Goal: Information Seeking & Learning: Learn about a topic

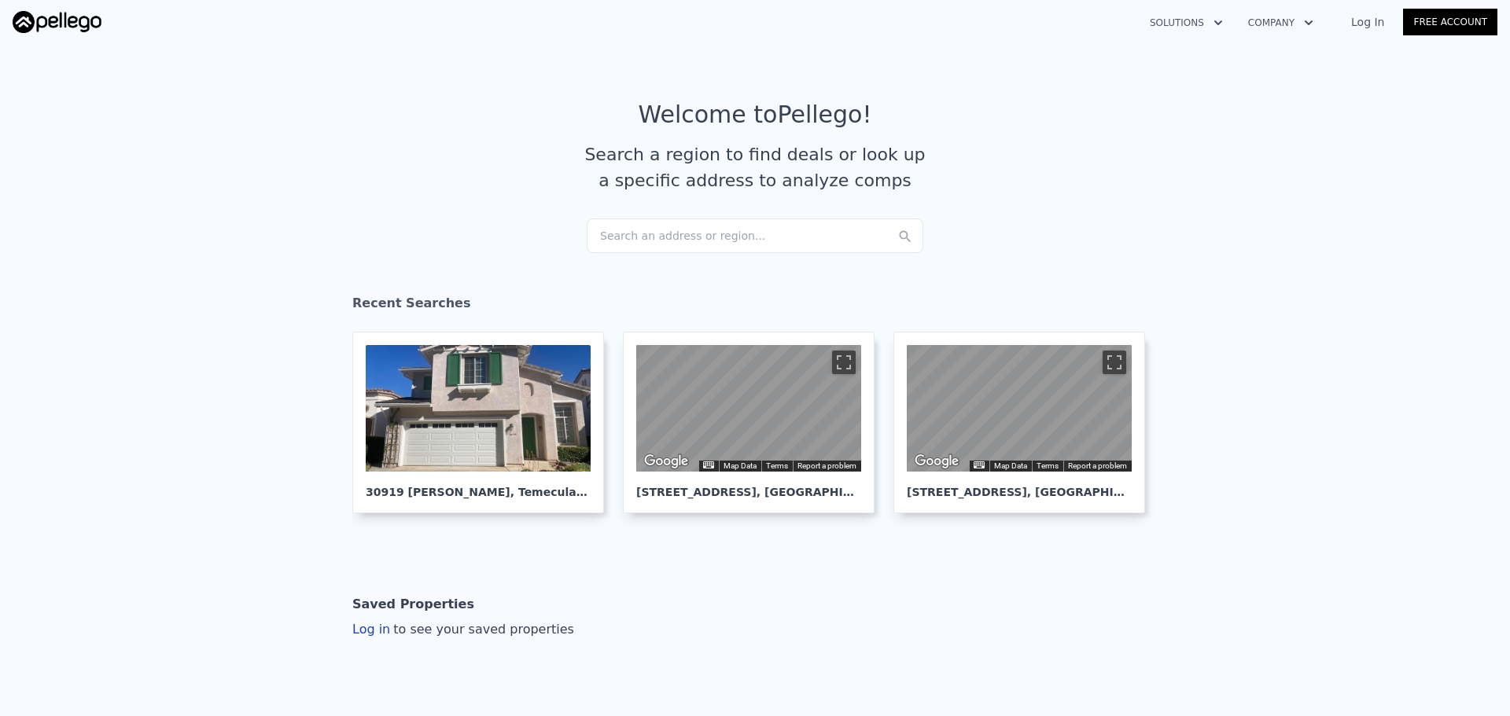
click at [638, 234] on div "Search an address or region..." at bounding box center [755, 236] width 337 height 35
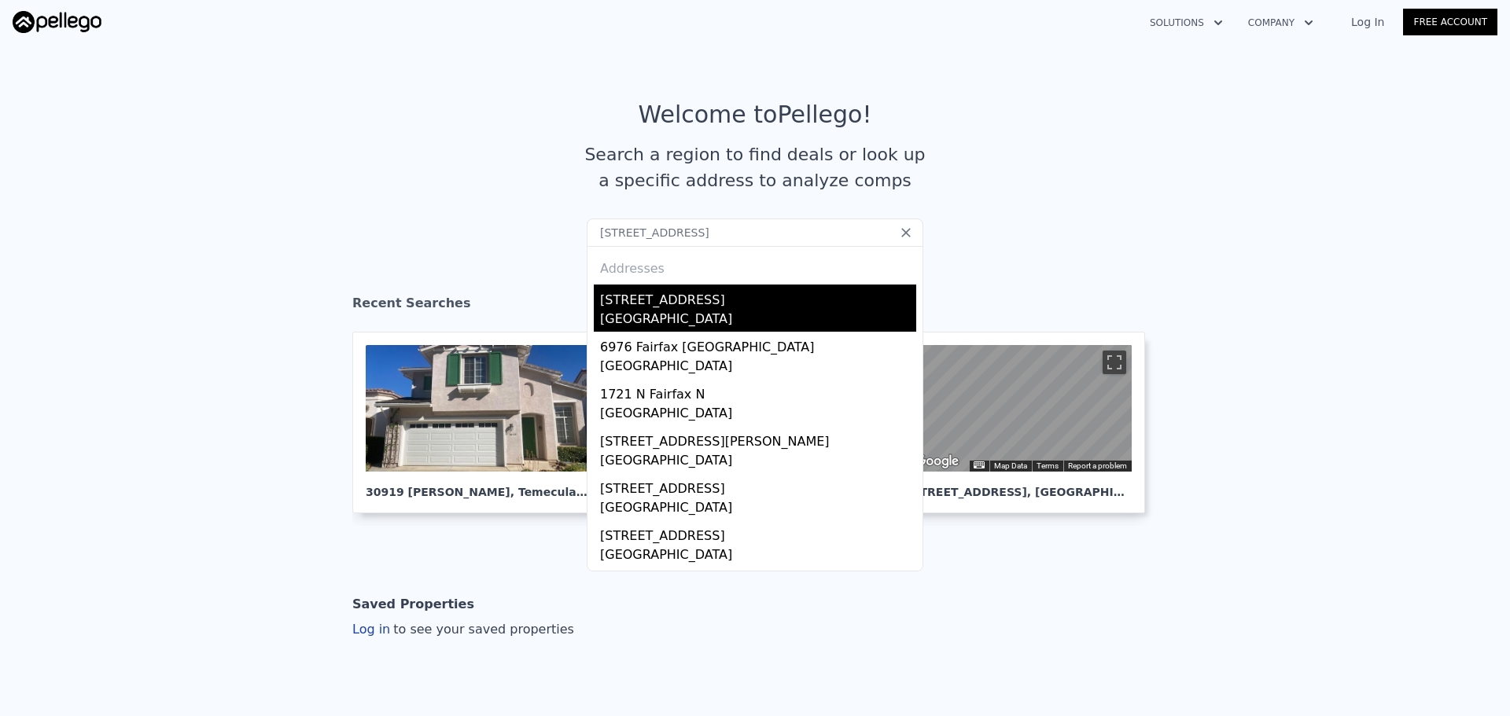
type input "[STREET_ADDRESS]"
click at [657, 296] on div "[STREET_ADDRESS]" at bounding box center [758, 297] width 316 height 25
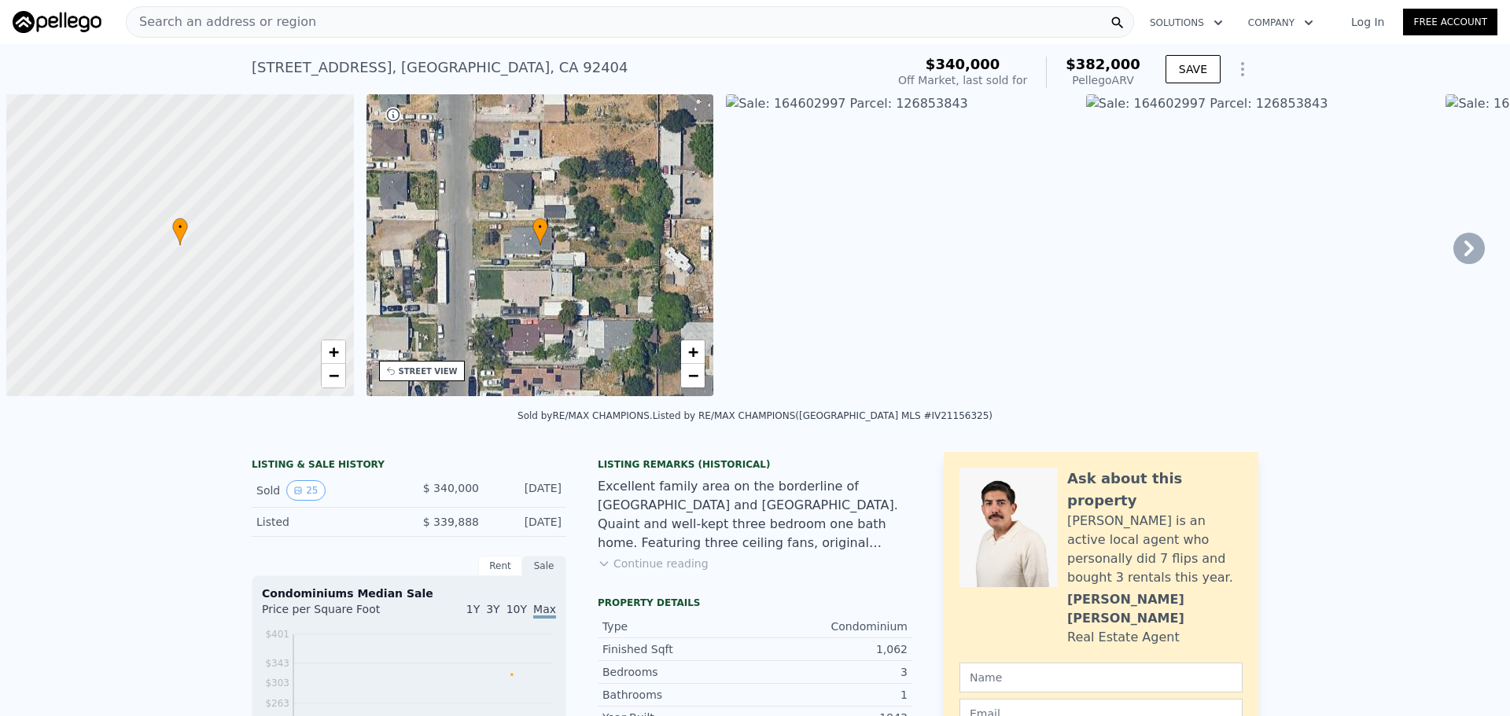
scroll to position [0, 6]
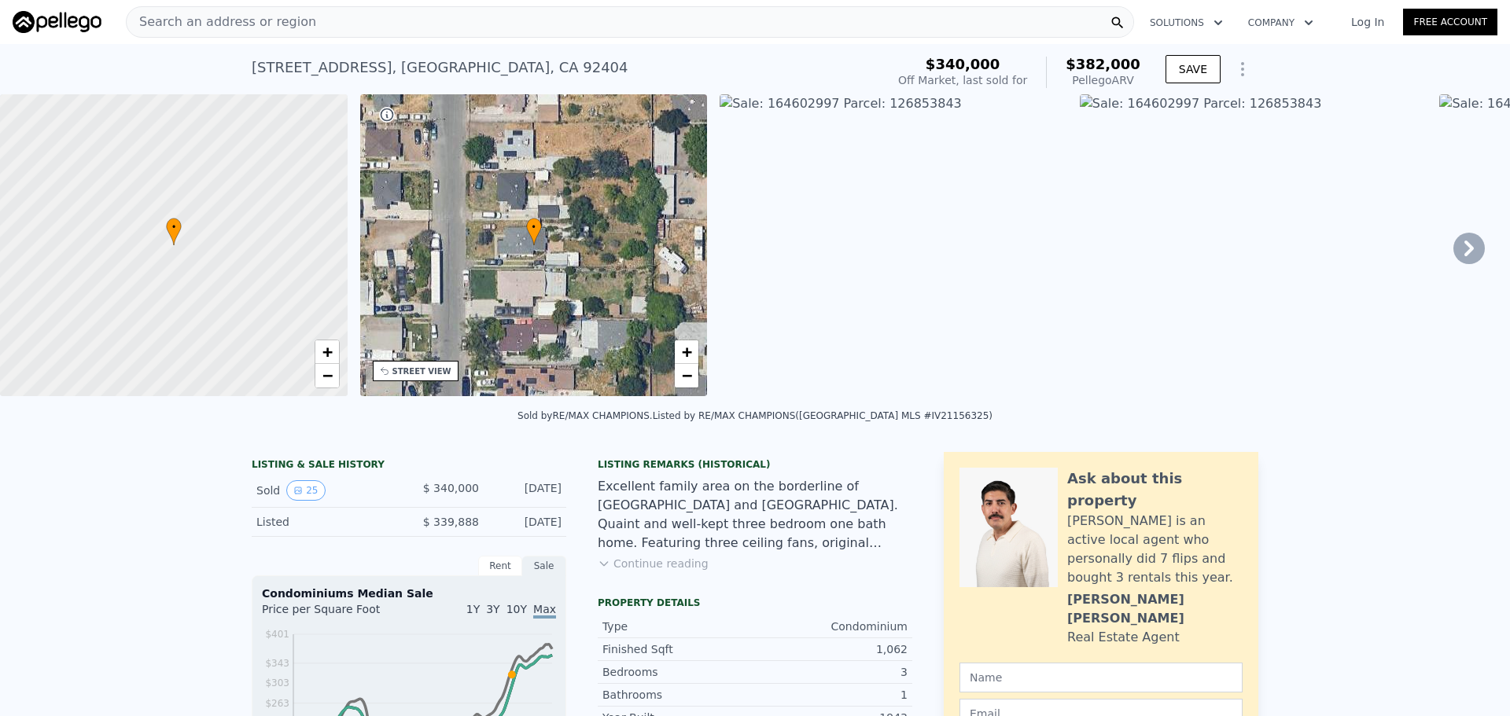
click at [432, 373] on div "STREET VIEW" at bounding box center [421, 372] width 59 height 12
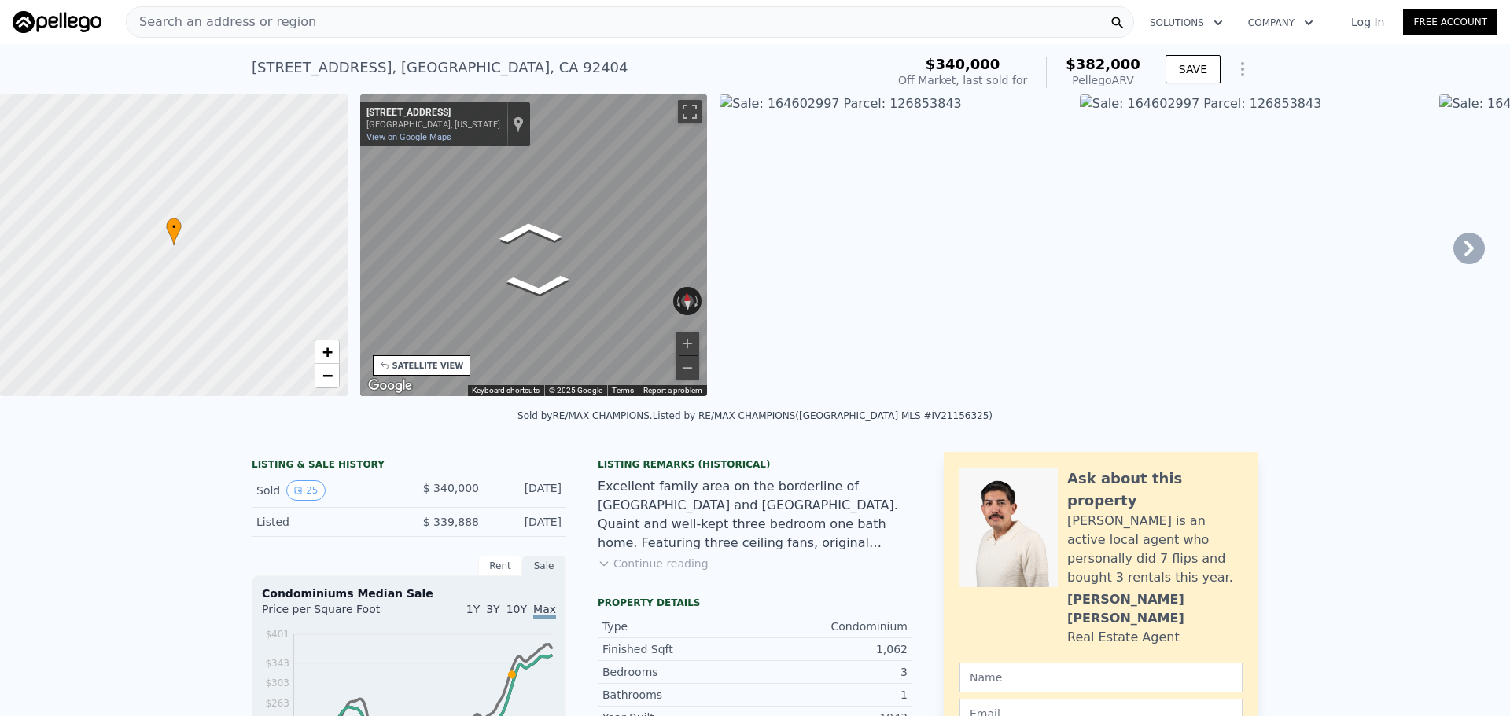
click at [481, 20] on div "Search an address or region" at bounding box center [630, 21] width 1008 height 31
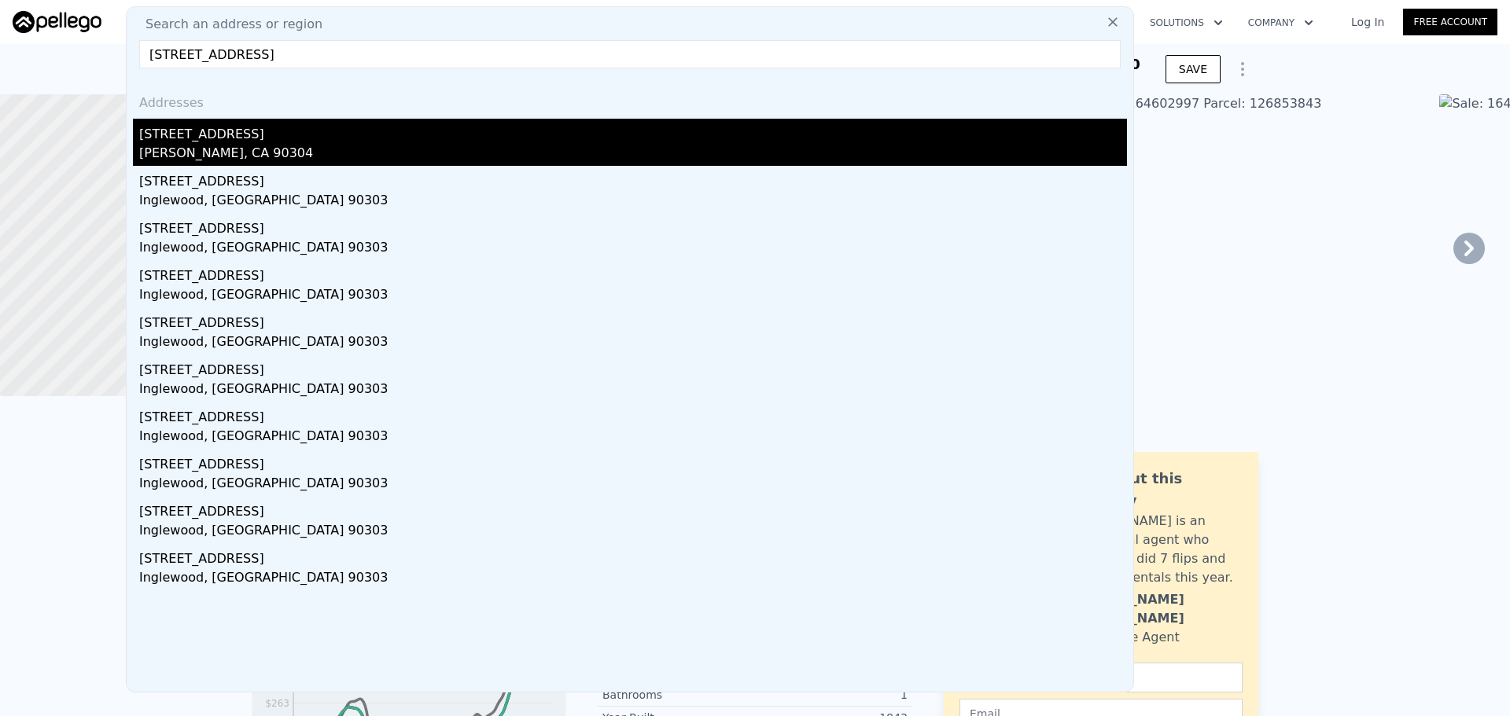
paste input "reet"
type input "[STREET_ADDRESS]"
click at [377, 145] on div "[PERSON_NAME], CA 90304" at bounding box center [633, 155] width 988 height 22
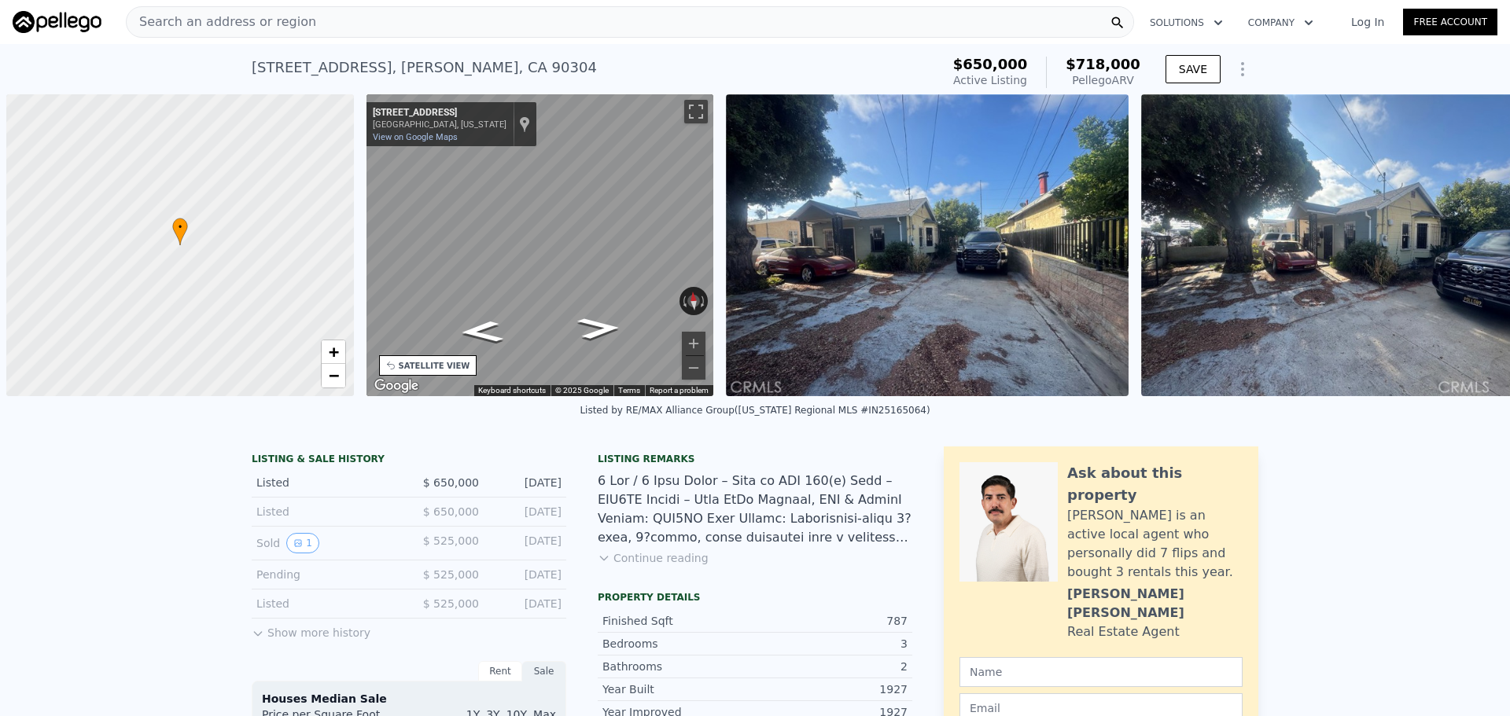
scroll to position [0, 6]
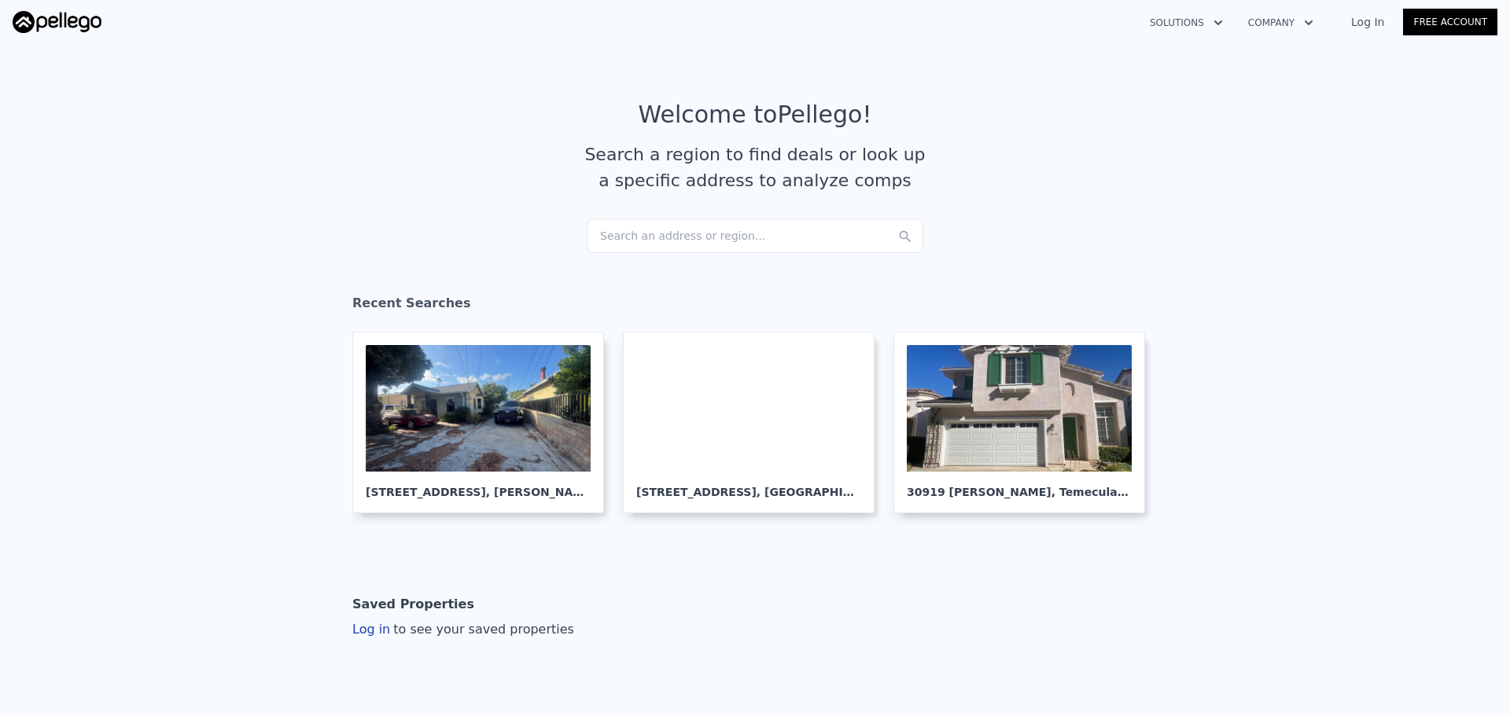
click at [687, 240] on div "Search an address or region..." at bounding box center [755, 236] width 337 height 35
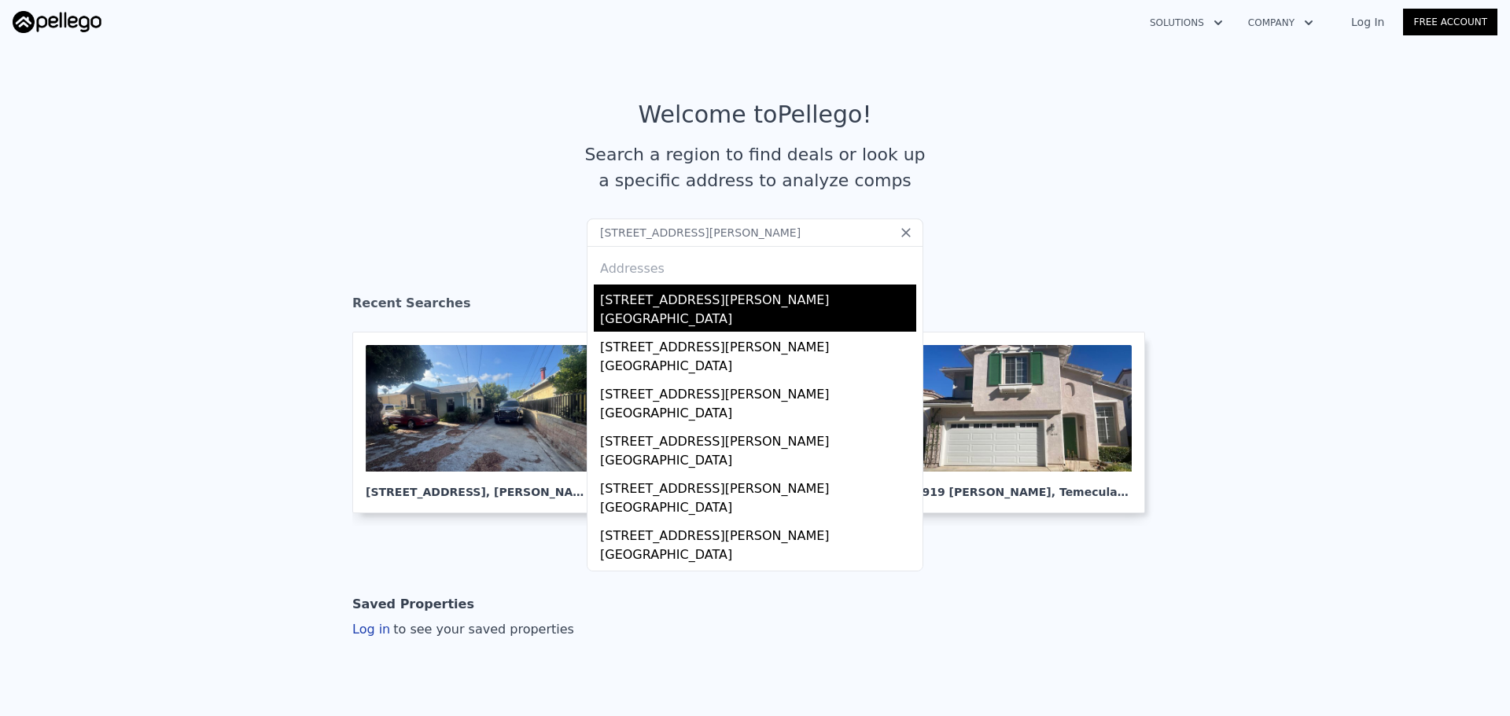
type input "[STREET_ADDRESS][PERSON_NAME]"
click at [657, 297] on div "[STREET_ADDRESS][PERSON_NAME]" at bounding box center [758, 297] width 316 height 25
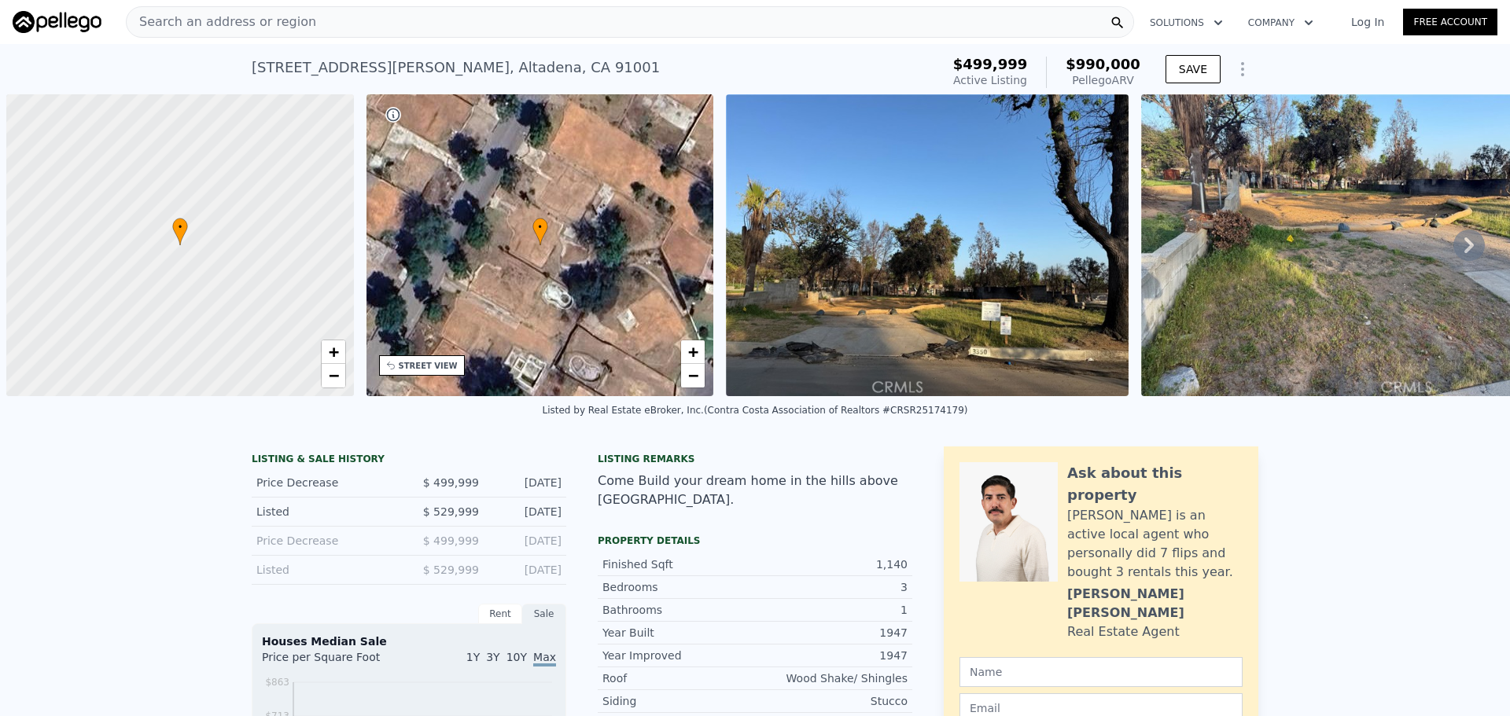
scroll to position [0, 6]
